Goal: Complete application form: Complete application form

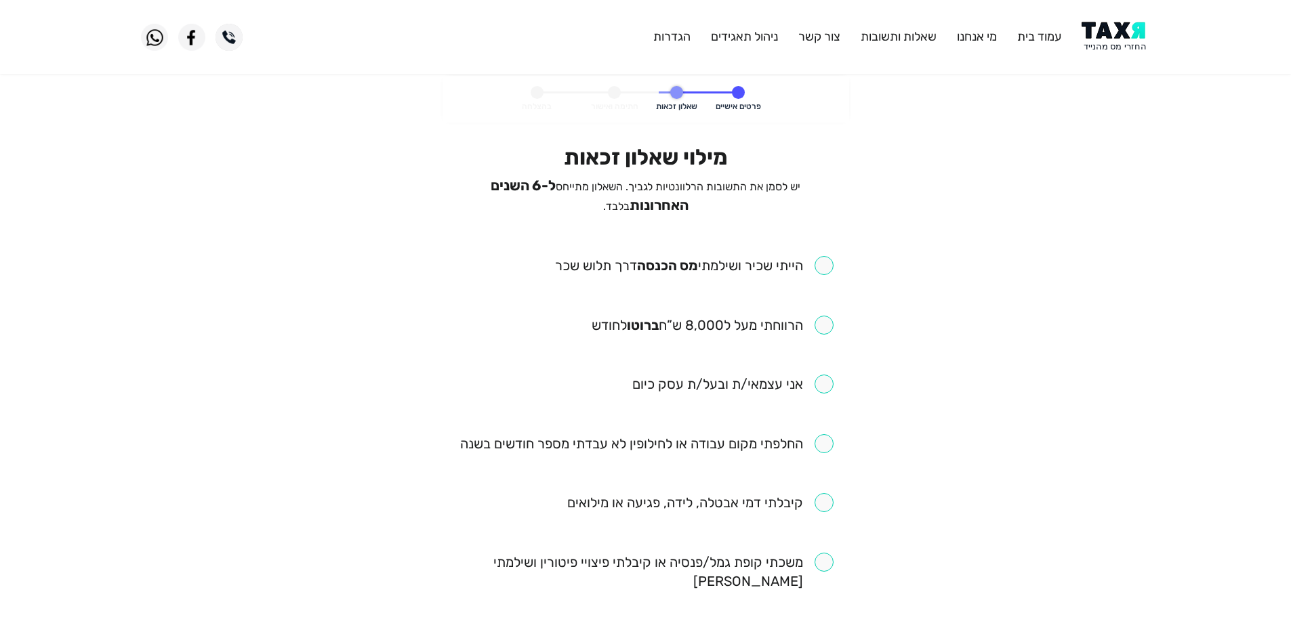
click at [822, 270] on input "checkbox" at bounding box center [694, 265] width 278 height 19
checkbox input "true"
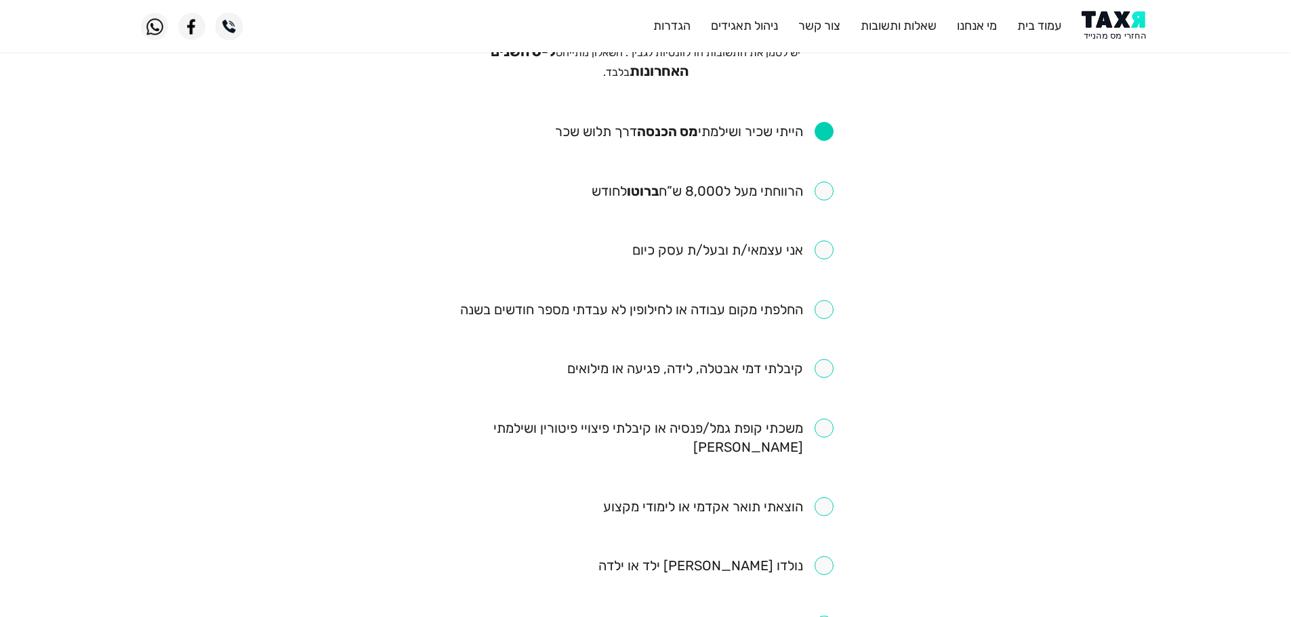
scroll to position [135, 0]
click at [829, 306] on input "checkbox" at bounding box center [646, 308] width 373 height 19
checkbox input "true"
click at [822, 188] on input "checkbox" at bounding box center [712, 189] width 242 height 19
checkbox input "true"
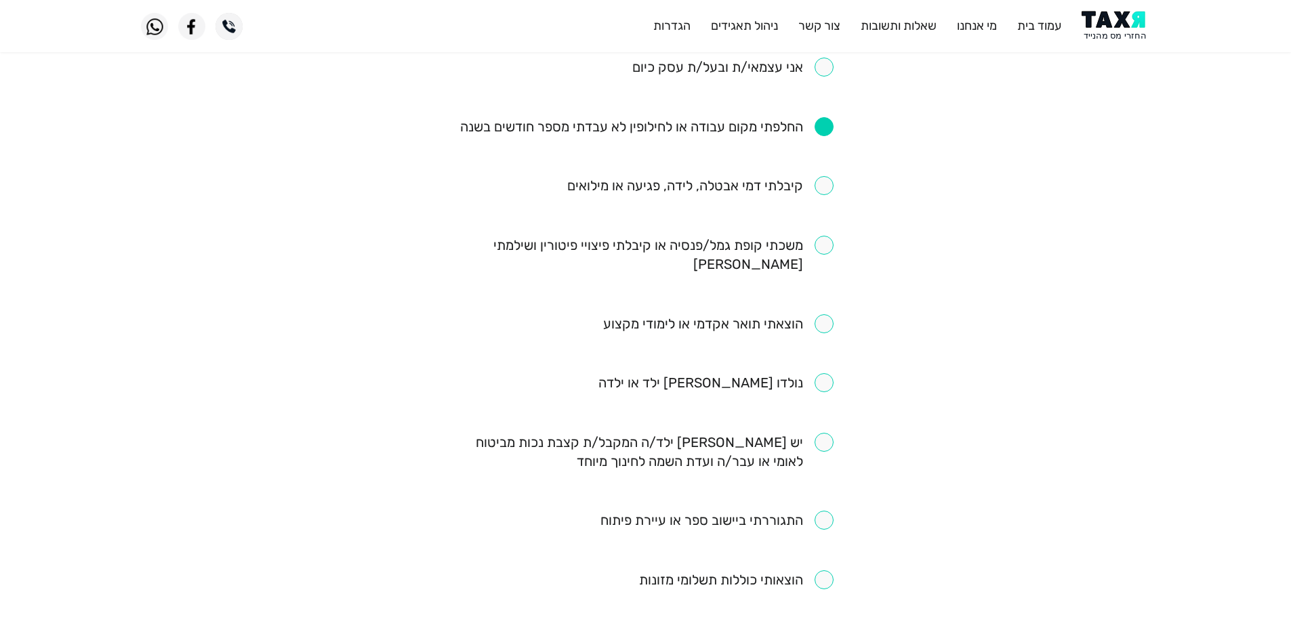
scroll to position [339, 0]
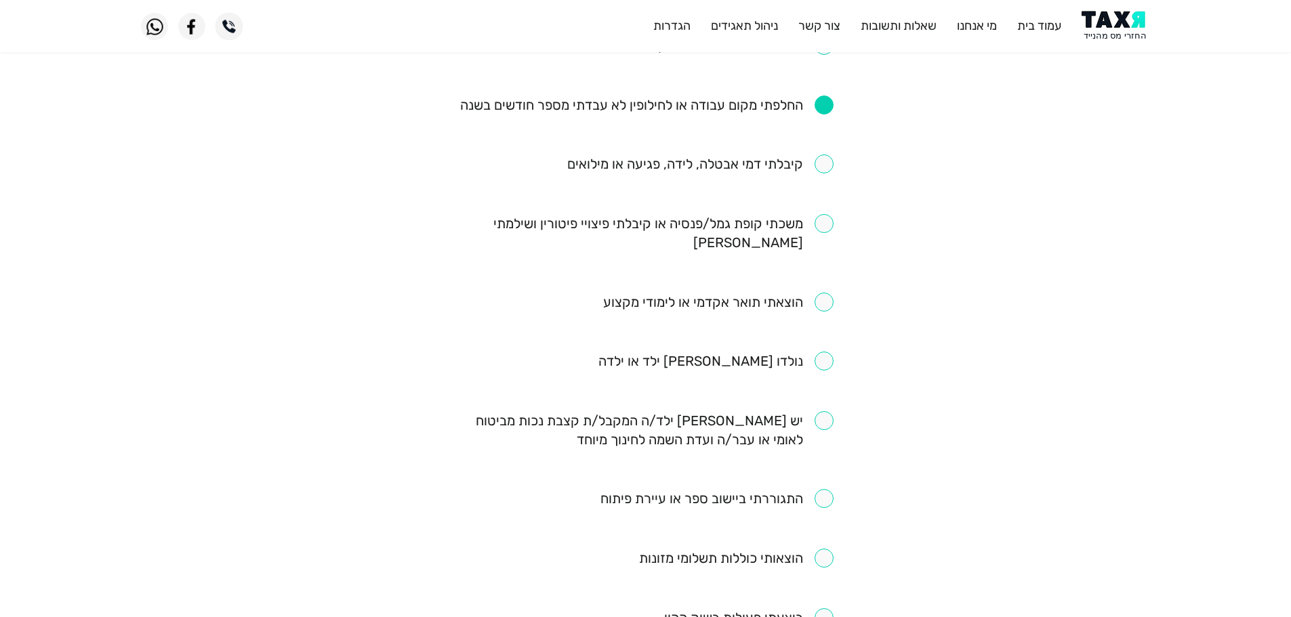
click at [824, 293] on input "checkbox" at bounding box center [718, 302] width 230 height 19
checkbox input "true"
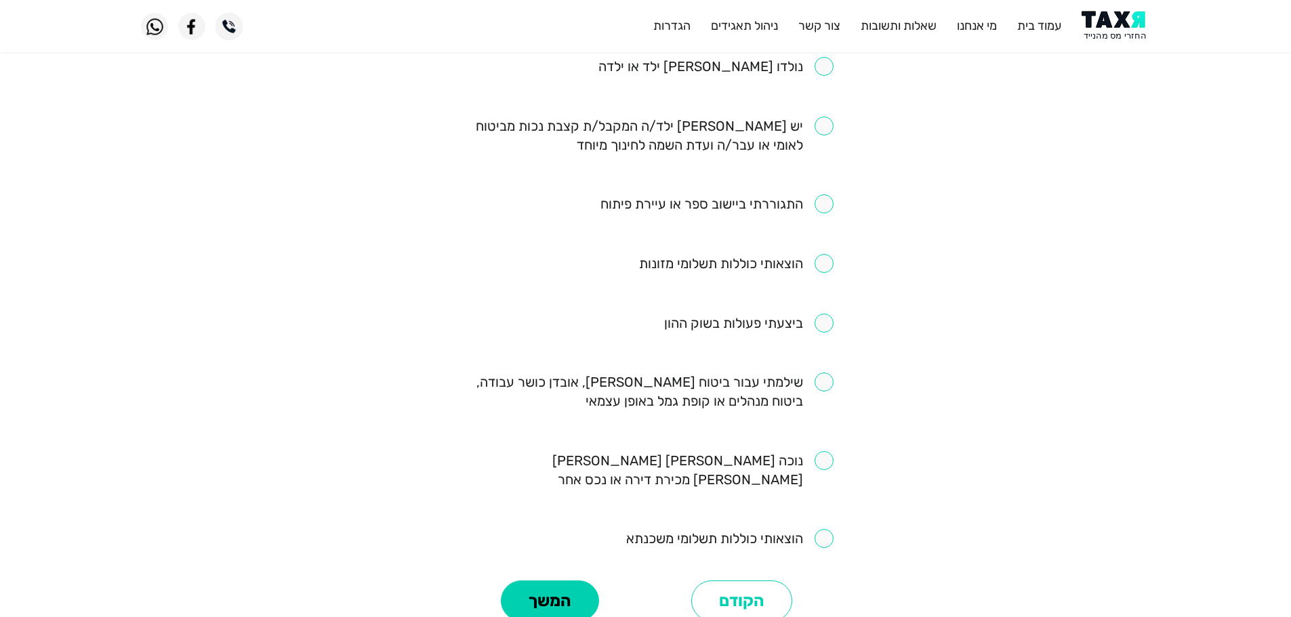
scroll to position [610, 0]
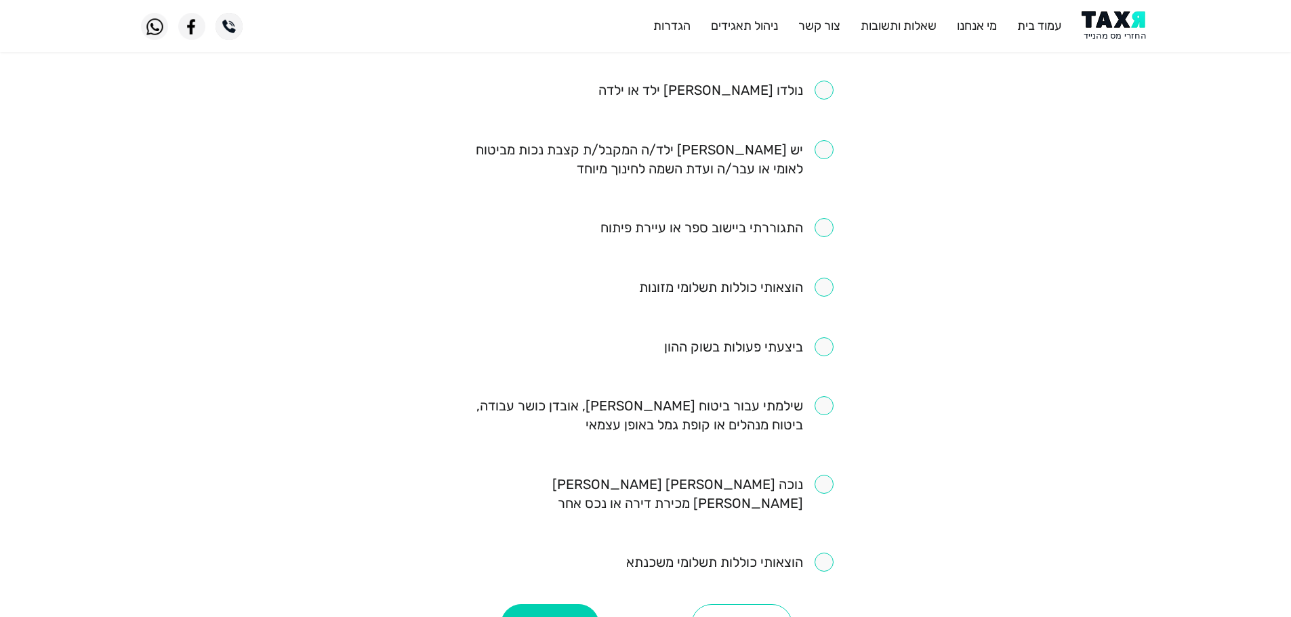
click at [823, 396] on input "checkbox" at bounding box center [645, 415] width 375 height 38
checkbox input "true"
click at [550, 604] on button "המשך" at bounding box center [550, 624] width 98 height 41
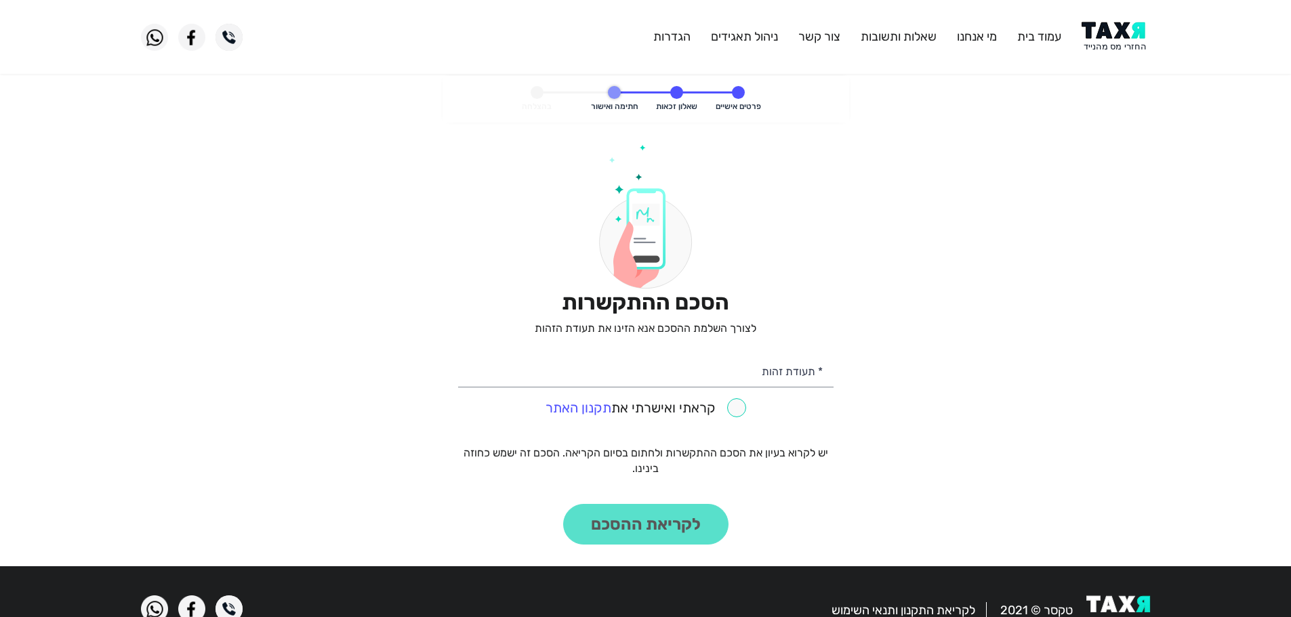
click at [1104, 32] on img at bounding box center [1115, 37] width 68 height 30
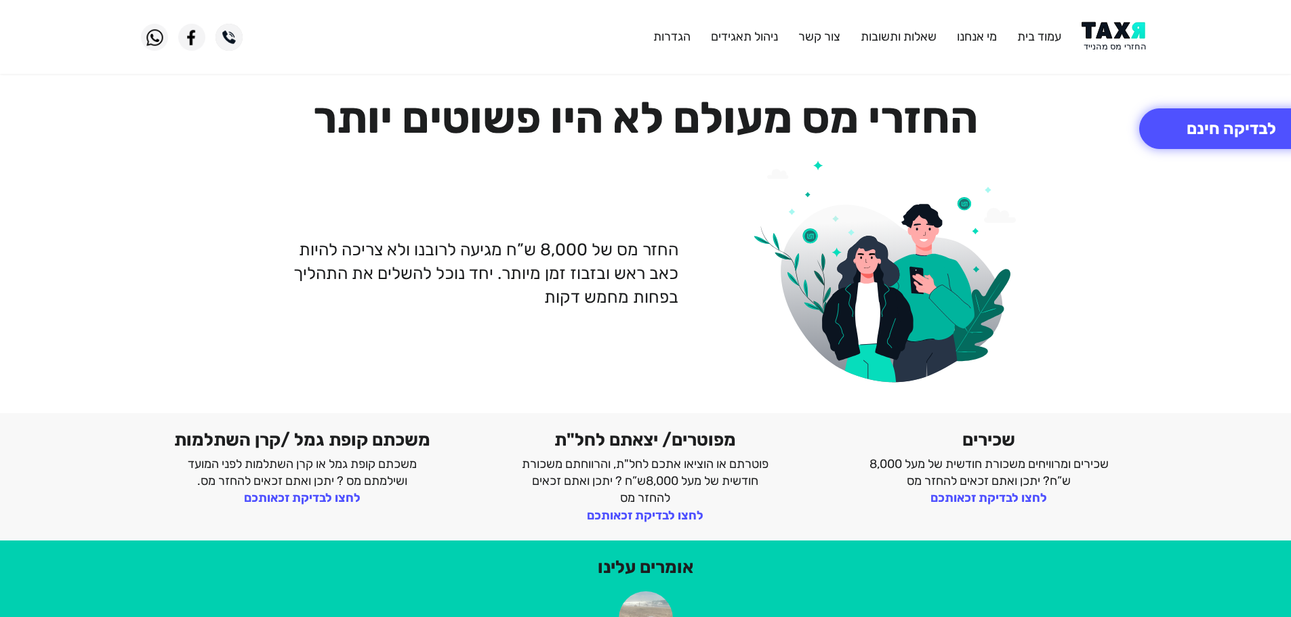
click at [1123, 35] on img at bounding box center [1115, 37] width 68 height 30
click at [1121, 30] on img at bounding box center [1115, 37] width 68 height 30
click at [1118, 36] on img at bounding box center [1115, 37] width 68 height 30
click at [1117, 49] on img at bounding box center [1115, 37] width 68 height 30
click at [1109, 32] on img at bounding box center [1115, 37] width 68 height 30
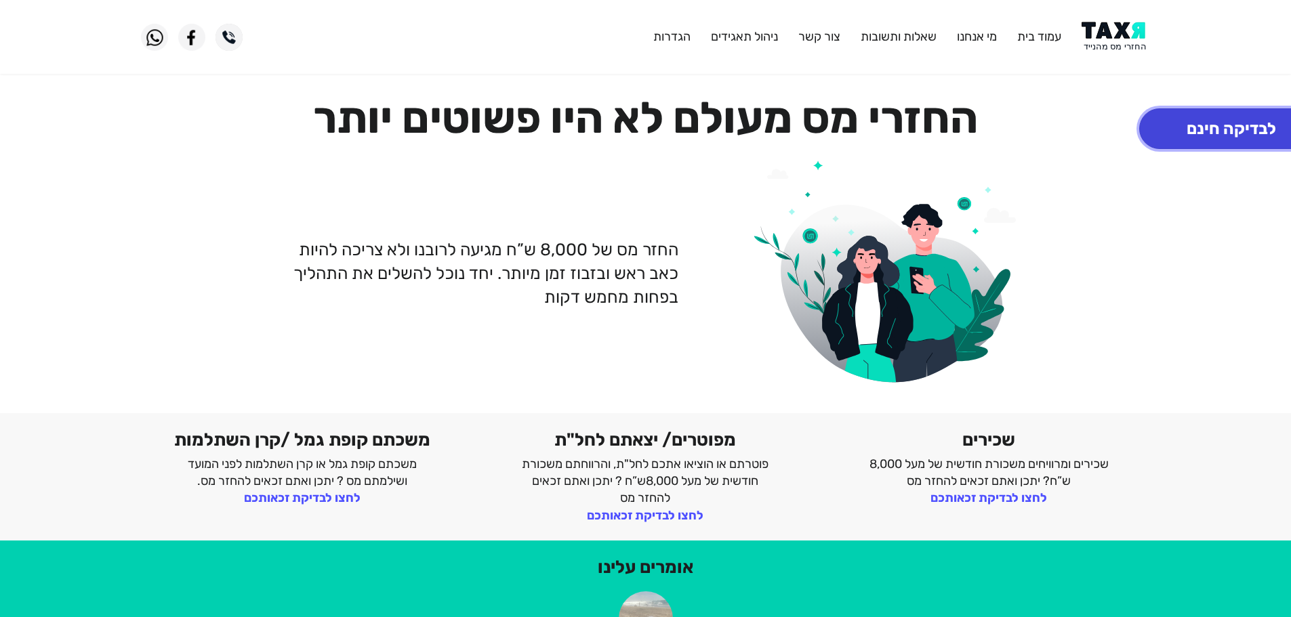
click at [1217, 123] on button "לבדיקה חינם" at bounding box center [1231, 128] width 184 height 41
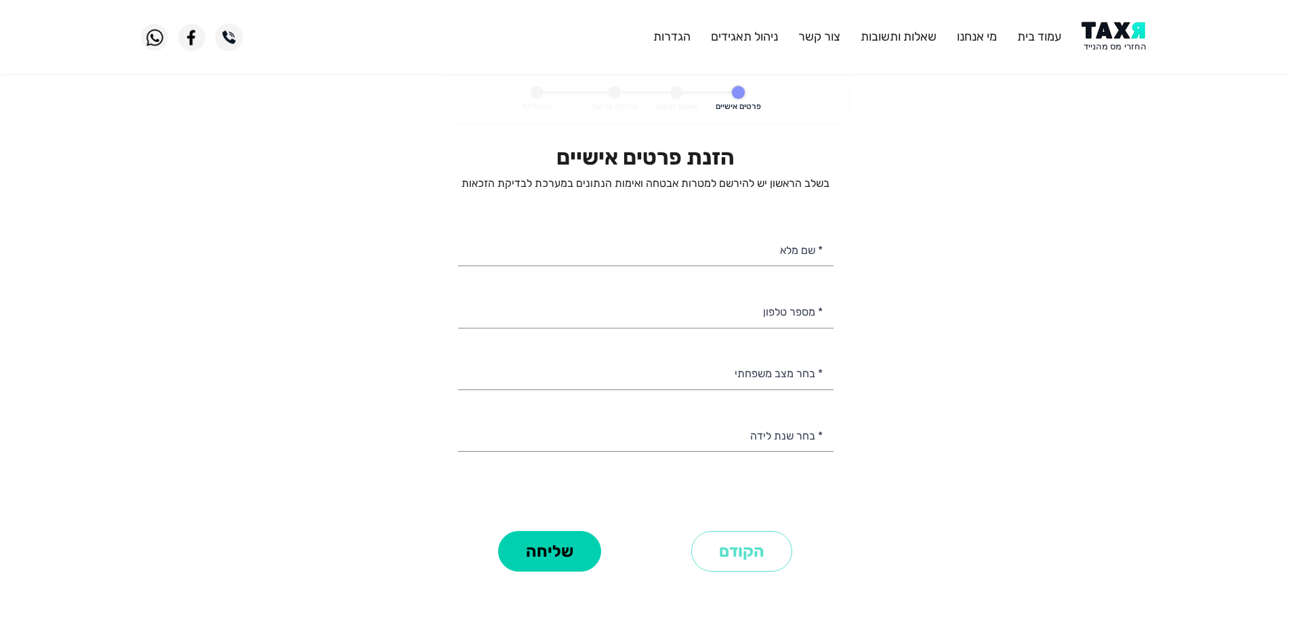
select select
drag, startPoint x: 762, startPoint y: 316, endPoint x: 765, endPoint y: 302, distance: 13.8
click at [761, 314] on input "* מספר טלפון" at bounding box center [645, 310] width 375 height 35
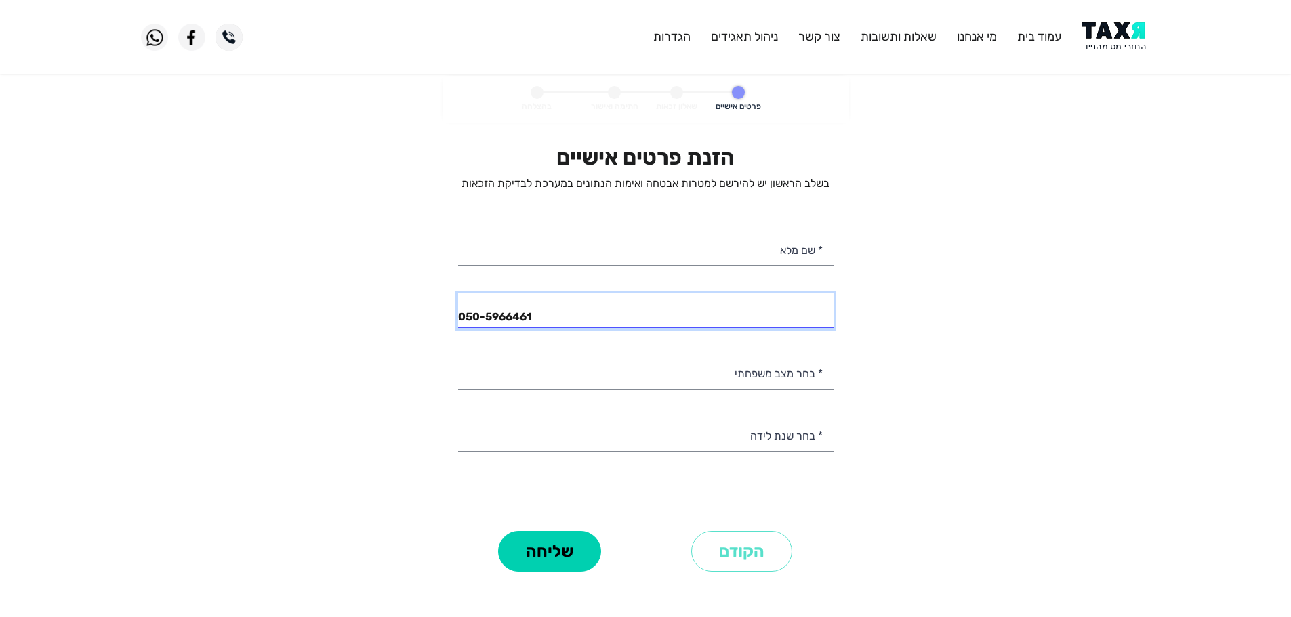
type input "050-5966461"
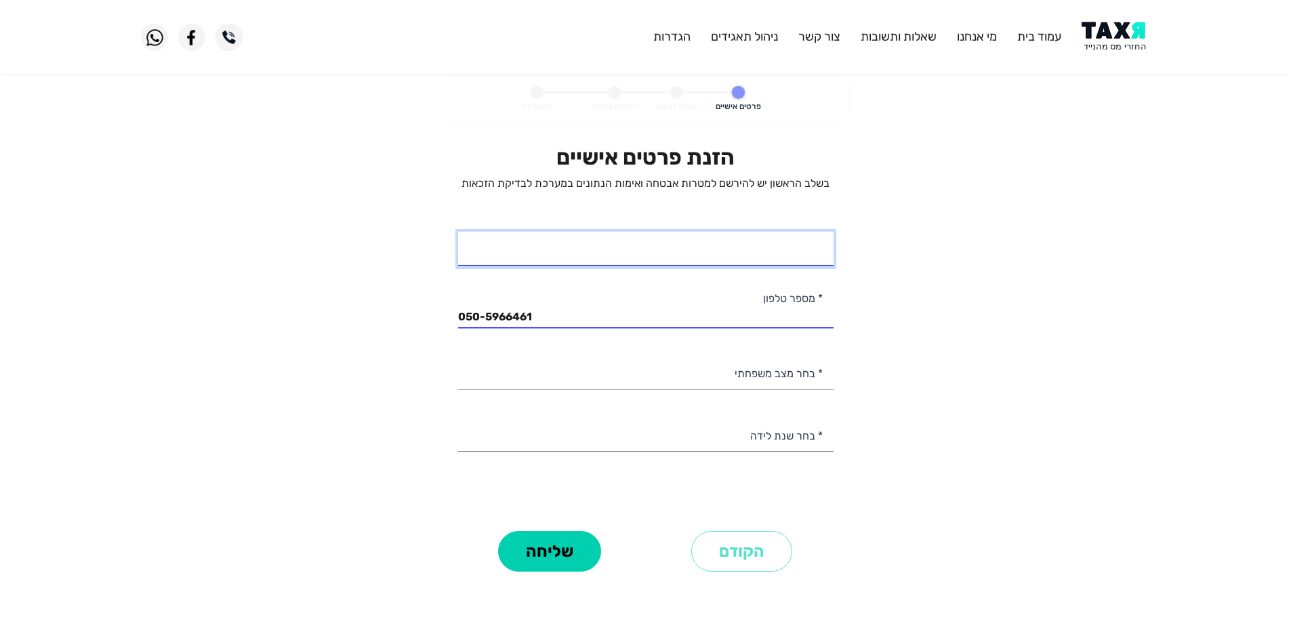
click at [776, 249] on input "* שם מלא" at bounding box center [645, 249] width 375 height 35
type input "אודל הורביץ"
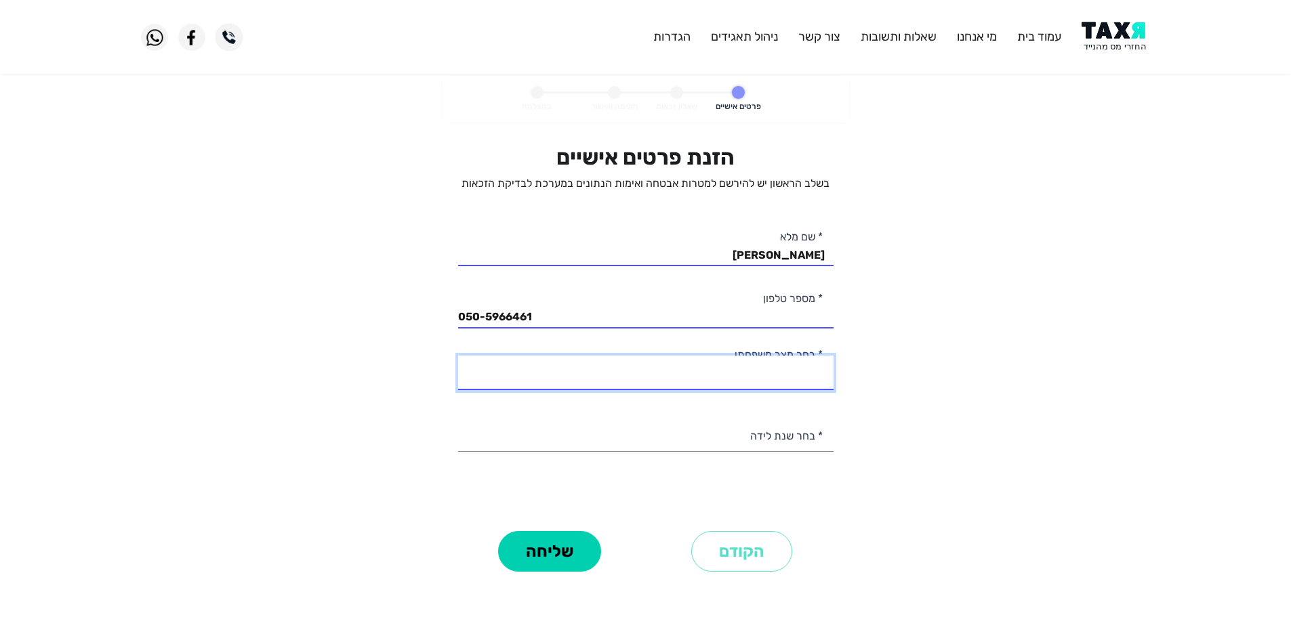
click at [783, 374] on select "רווק/ה נשוי/אה גרוש/ה אלמן/נה" at bounding box center [645, 373] width 375 height 35
select select "1: Single"
click at [458, 356] on select "רווק/ה נשוי/אה גרוש/ה אלמן/נה" at bounding box center [645, 373] width 375 height 35
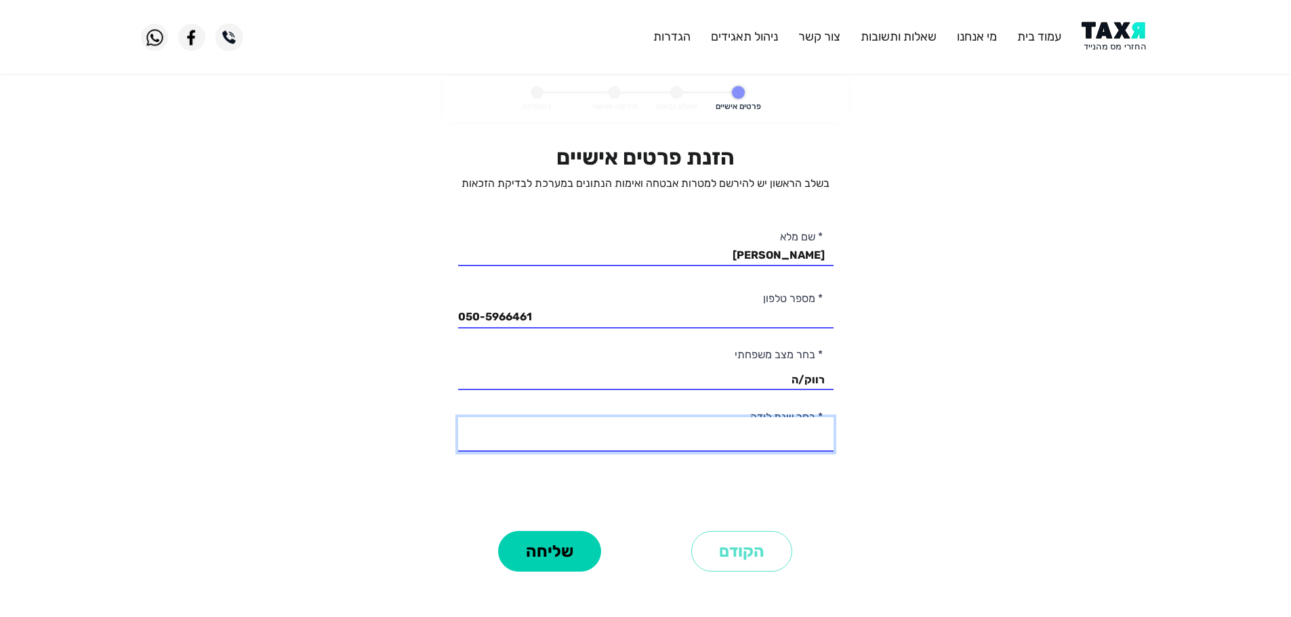
click at [795, 436] on select "2003 2002 2001 2000 1999 1998 1997 1996 1995 1994 1993 1992 1991 1990 1989 1988…" at bounding box center [645, 434] width 375 height 35
select select "5: 1999"
click at [458, 417] on select "2003 2002 2001 2000 1999 1998 1997 1996 1995 1994 1993 1992 1991 1990 1989 1988…" at bounding box center [645, 434] width 375 height 35
click at [589, 539] on button "שליחה" at bounding box center [549, 551] width 103 height 41
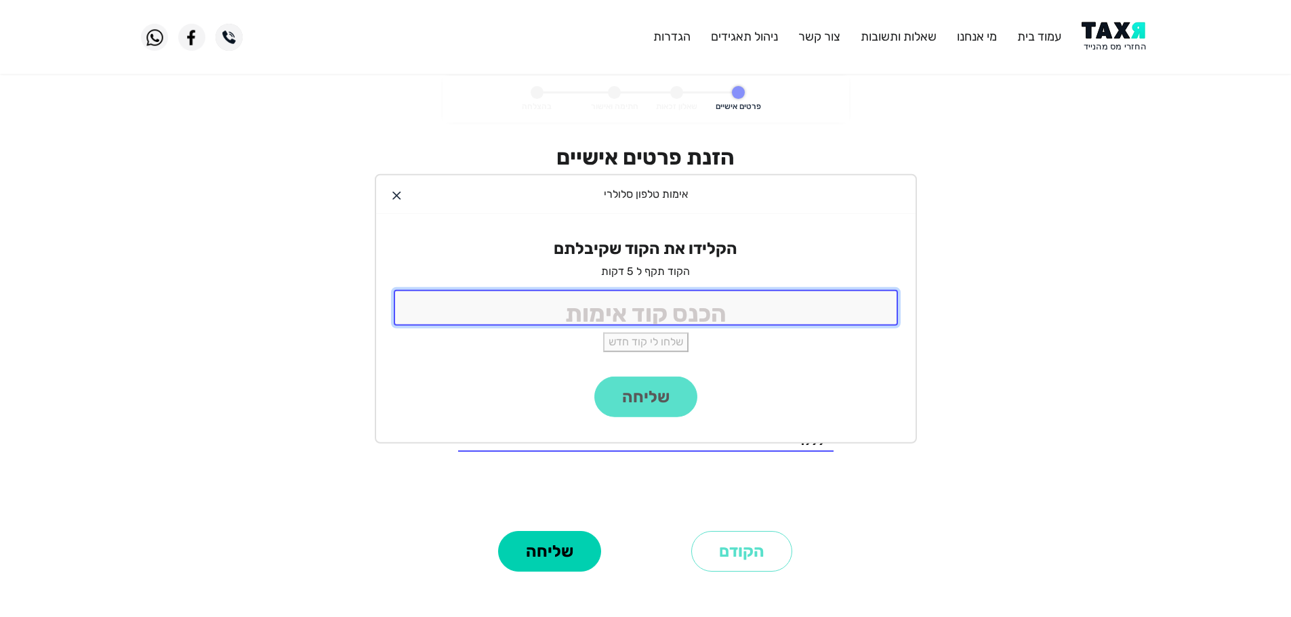
click at [677, 301] on input "tel" at bounding box center [646, 308] width 504 height 36
type input "9988"
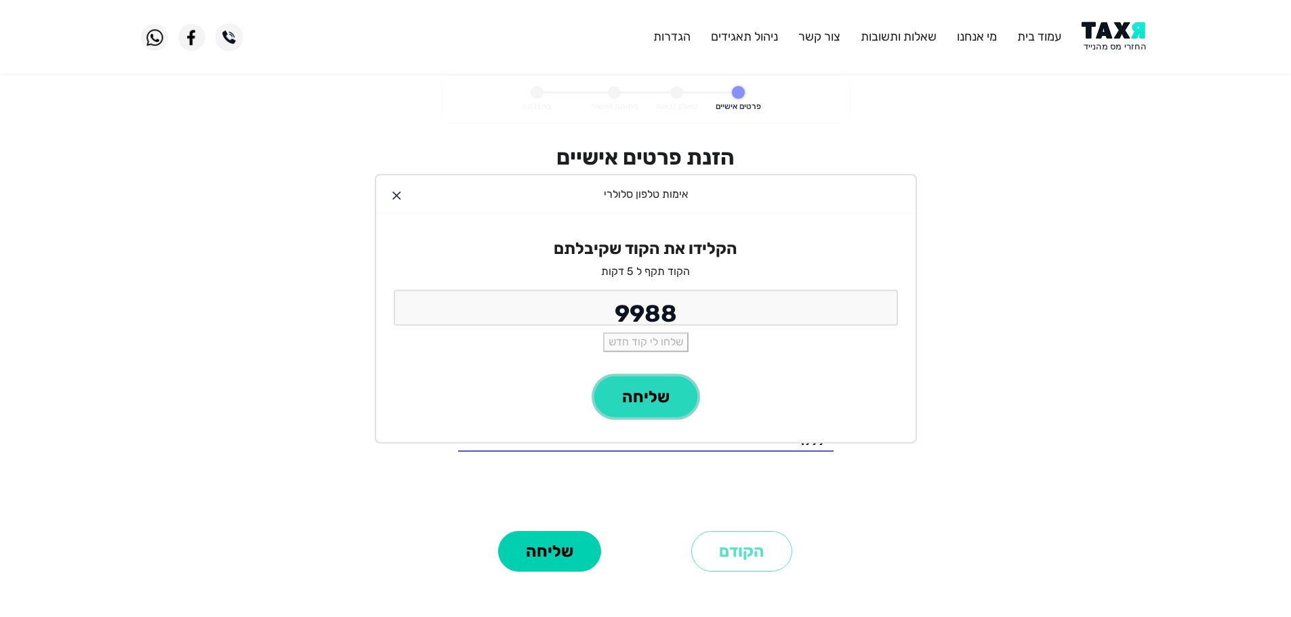
click at [660, 411] on button "שליחה" at bounding box center [645, 397] width 103 height 41
